Goal: Task Accomplishment & Management: Manage account settings

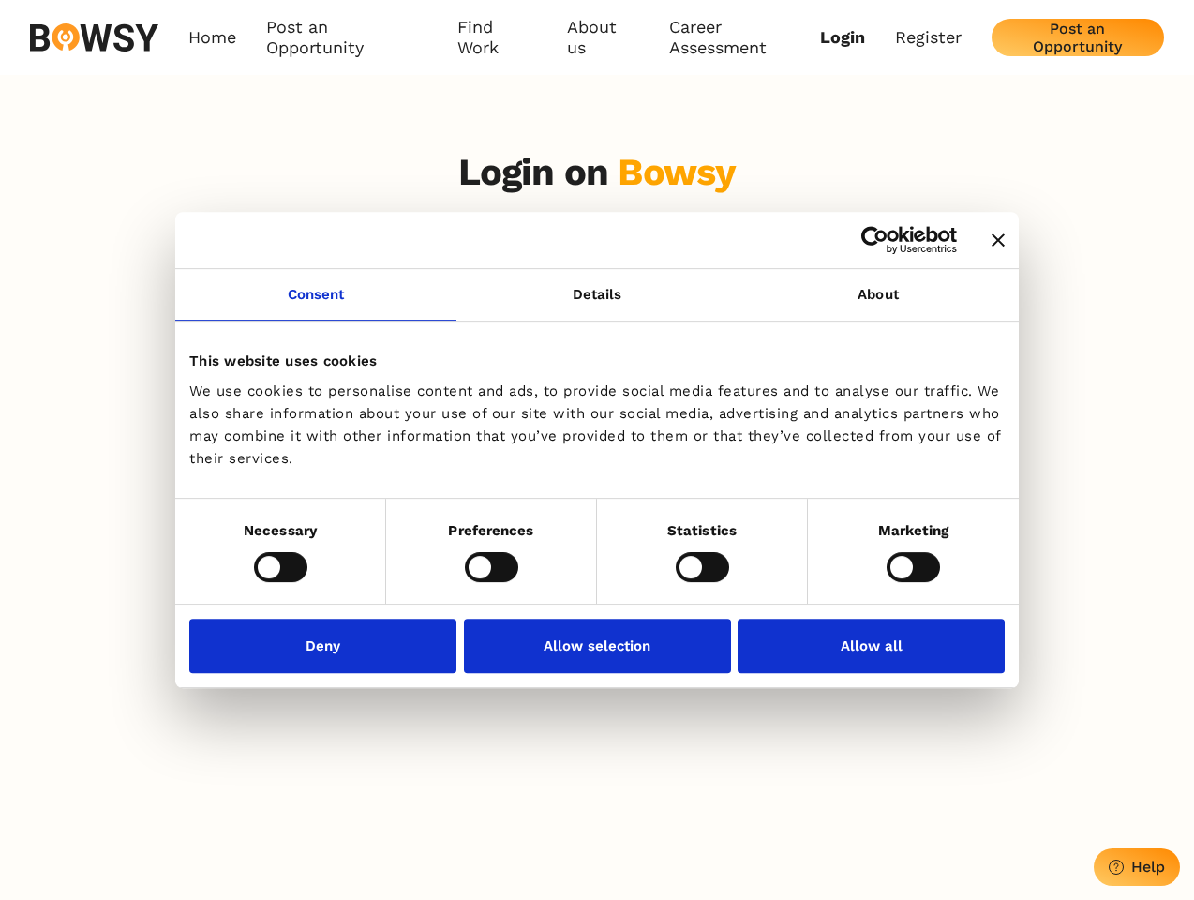
click at [992, 241] on icon "Close banner" at bounding box center [998, 239] width 13 height 13
click at [316, 306] on link "Consent" at bounding box center [315, 295] width 281 height 52
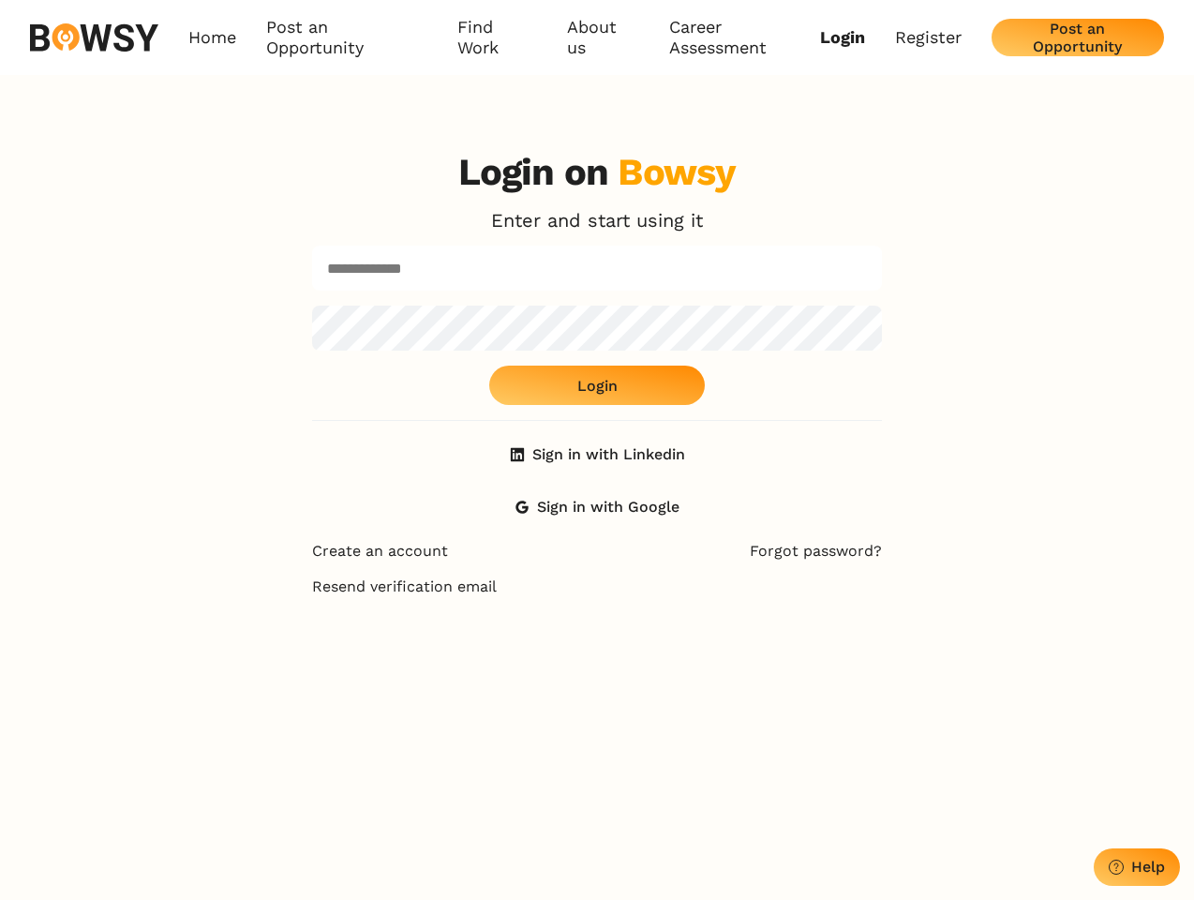
click at [597, 306] on link "Details" at bounding box center [597, 295] width 281 height 52
click at [878, 306] on div "Login on Bowsy Enter and start using it Login Sign in with Linkedin Sign in wit…" at bounding box center [597, 338] width 570 height 376
click at [280, 566] on div "Login on Bowsy Enter and start using it Login Sign in with Linkedin Sign in wit…" at bounding box center [597, 585] width 1194 height 900
click at [491, 566] on div "Login on Bowsy Enter and start using it Login Sign in with Linkedin Sign in wit…" at bounding box center [597, 585] width 600 height 900
click at [702, 566] on div "Login on Bowsy Enter and start using it Login Sign in with Linkedin Sign in wit…" at bounding box center [597, 585] width 600 height 900
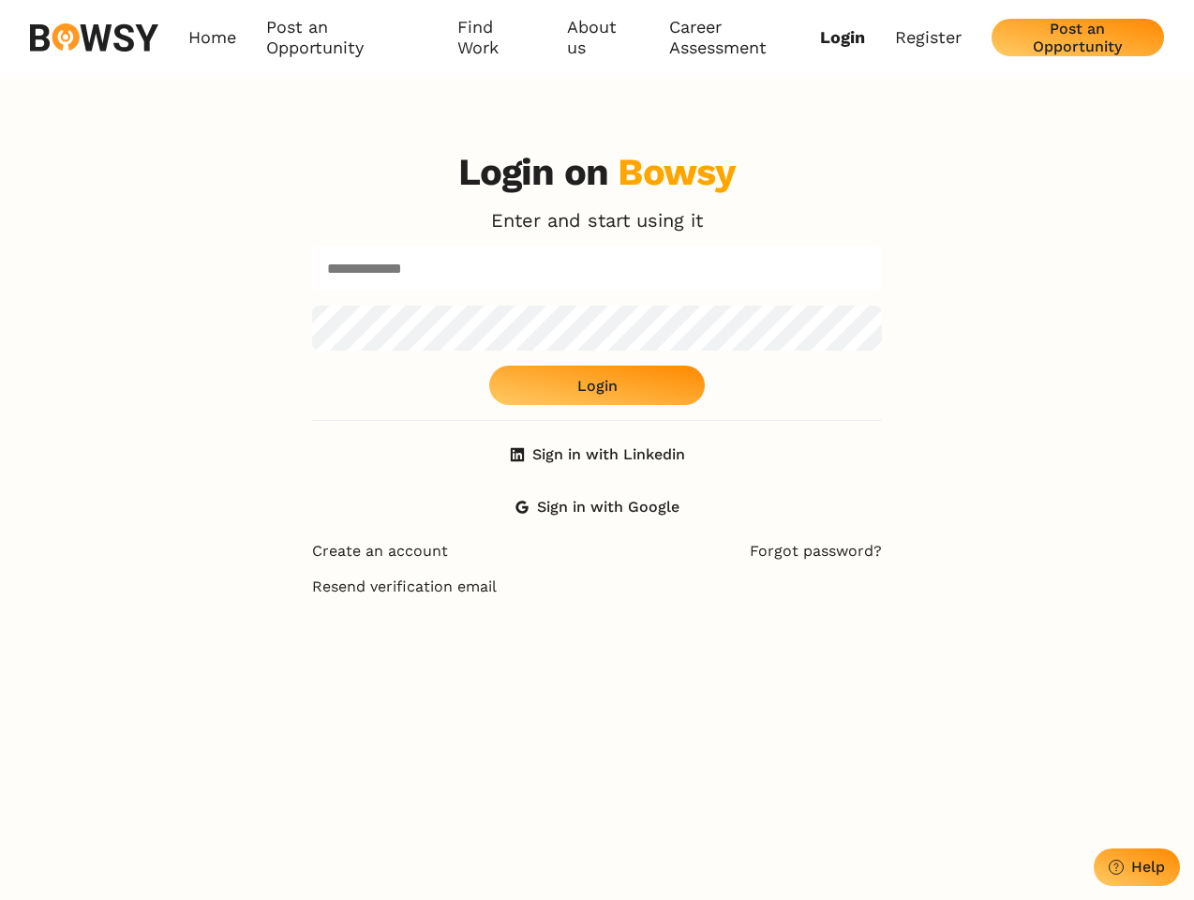
click at [913, 566] on div "Login on Bowsy Enter and start using it Login Sign in with Linkedin Sign in wit…" at bounding box center [597, 585] width 1194 height 900
click at [328, 645] on div "Login on Bowsy Enter and start using it Login Sign in with Linkedin Sign in wit…" at bounding box center [597, 585] width 600 height 900
click at [597, 645] on div "Login on Bowsy Enter and start using it Login Sign in with Linkedin Sign in wit…" at bounding box center [597, 585] width 600 height 900
